Goal: Find contact information: Find contact information

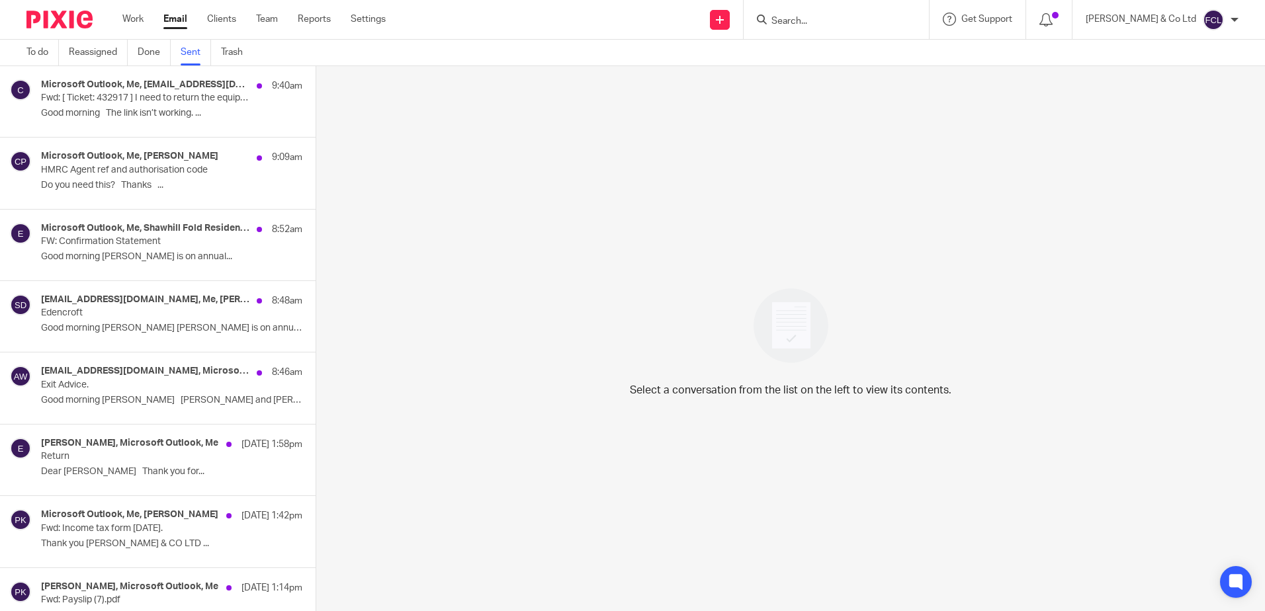
click at [833, 18] on form at bounding box center [840, 19] width 141 height 17
click at [841, 23] on input "Search" at bounding box center [829, 22] width 119 height 12
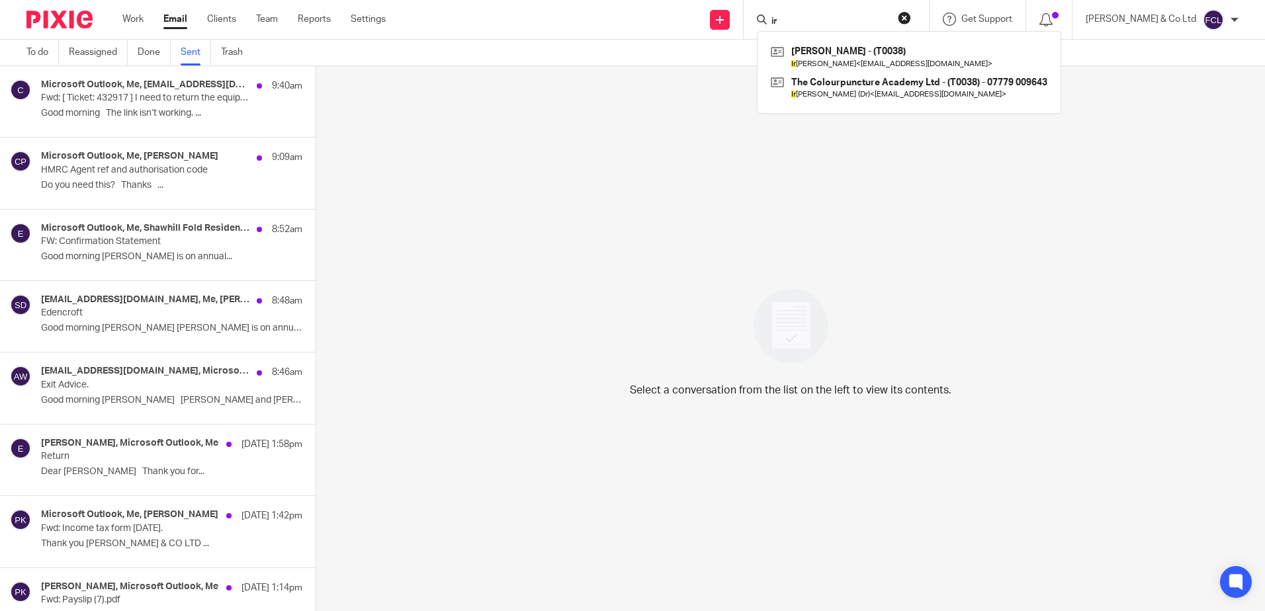
type input "i"
type input "ir"
click at [864, 58] on link at bounding box center [908, 57] width 283 height 30
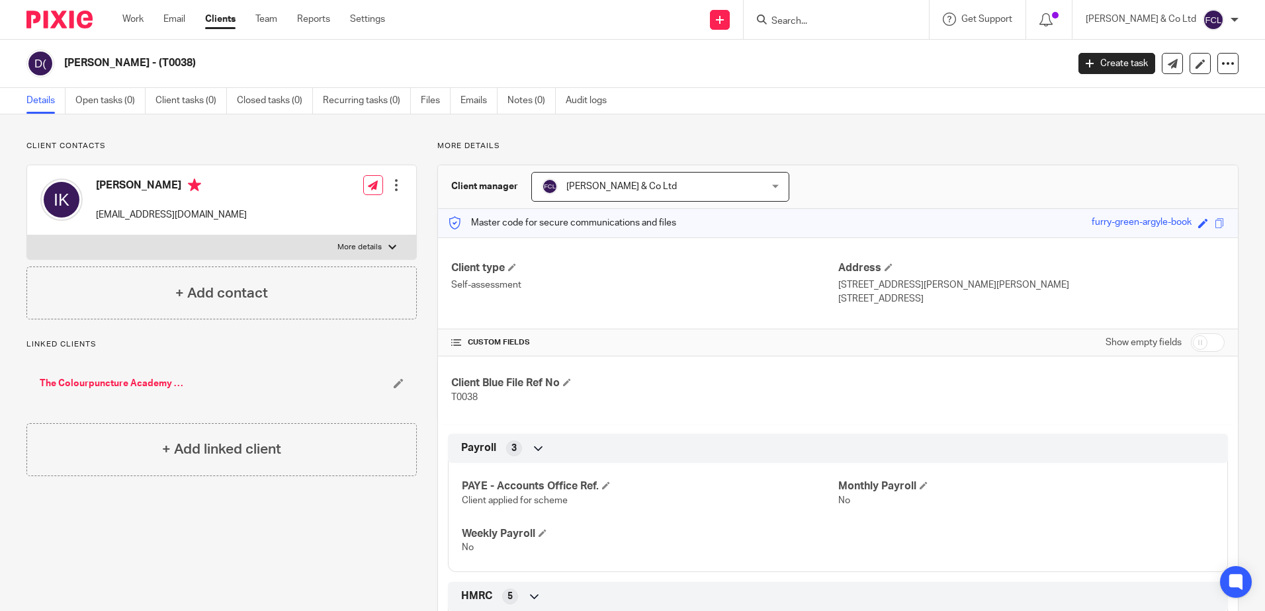
drag, startPoint x: 255, startPoint y: 216, endPoint x: 93, endPoint y: 218, distance: 162.1
click at [93, 218] on div "[PERSON_NAME] [EMAIL_ADDRESS][DOMAIN_NAME] Edit contact Create client from cont…" at bounding box center [221, 200] width 389 height 70
copy p "[EMAIL_ADDRESS][DOMAIN_NAME]"
